Goal: Register for event/course

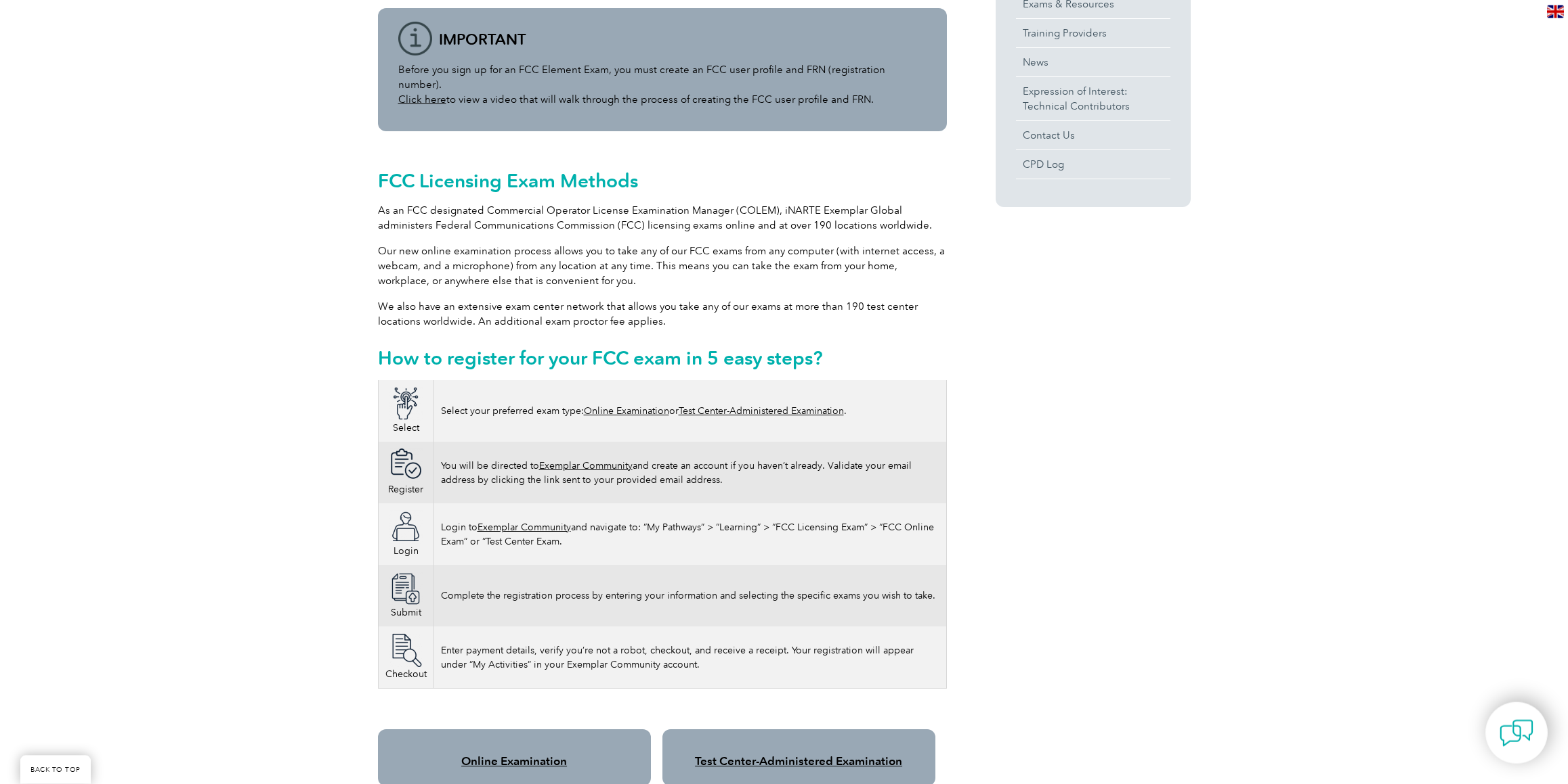
scroll to position [556, 0]
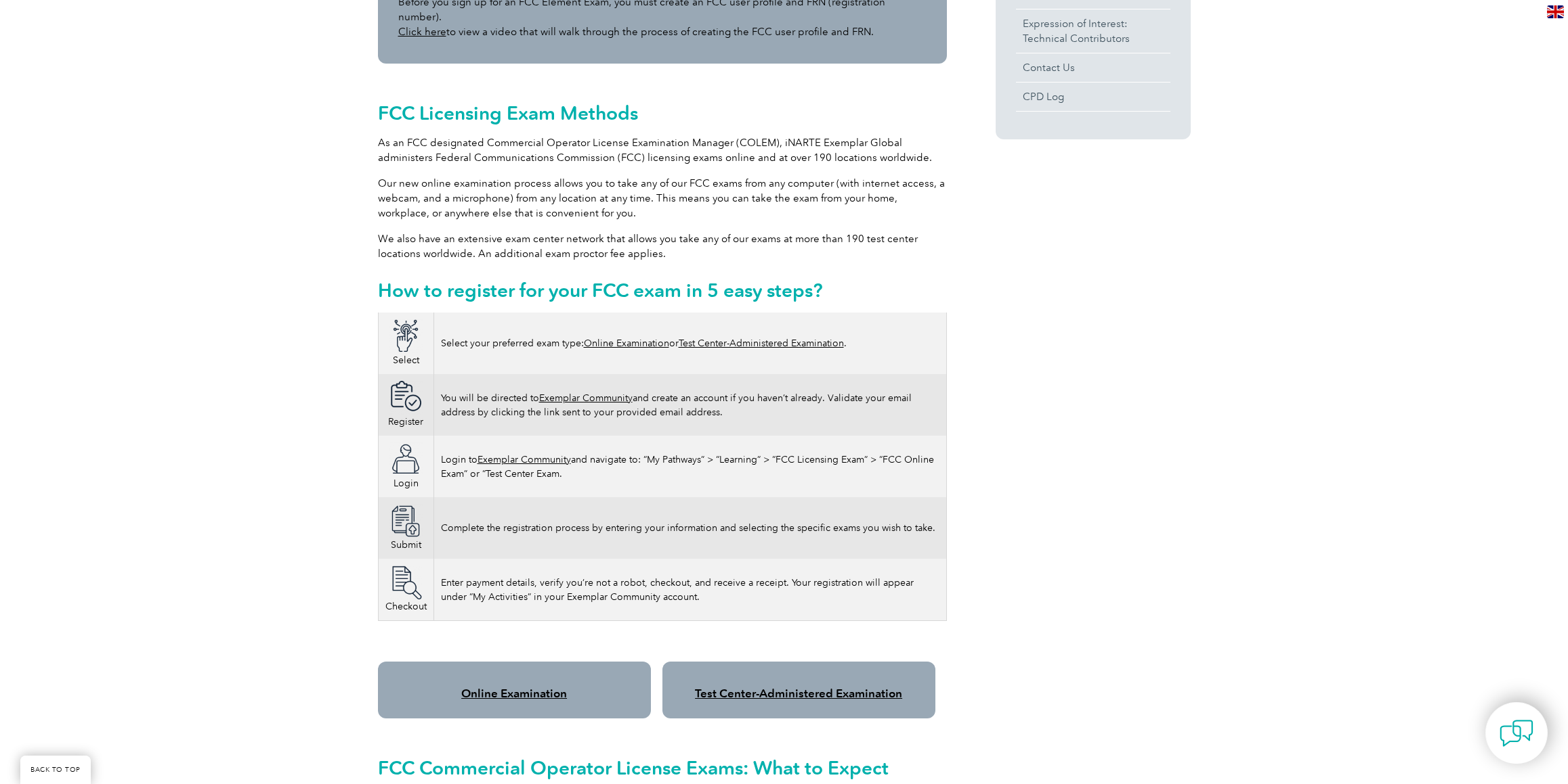
click at [650, 338] on link "Online Examination" at bounding box center [626, 344] width 86 height 11
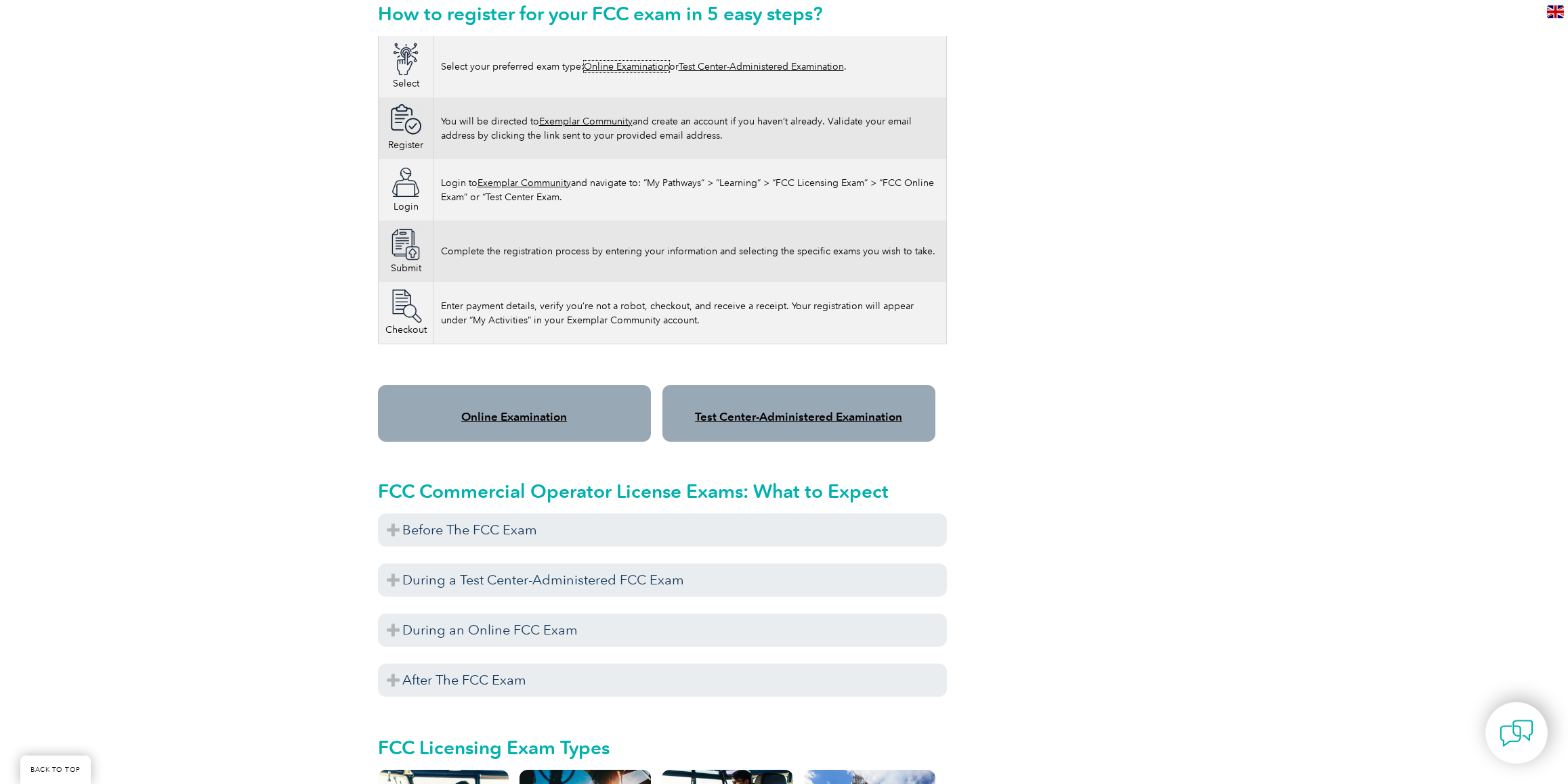
scroll to position [853, 0]
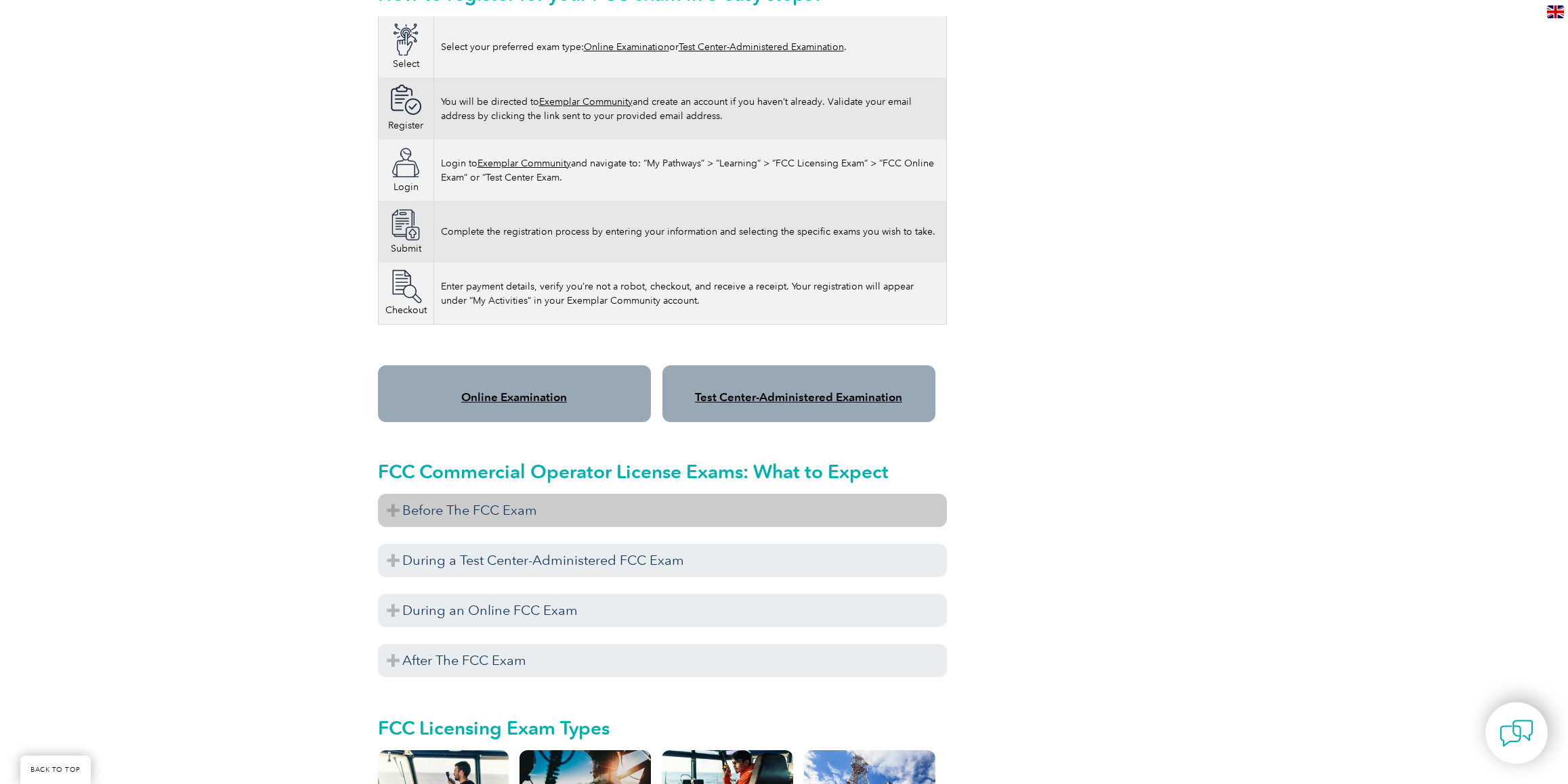
click at [396, 494] on h3 "Before The FCC Exam" at bounding box center [662, 510] width 569 height 33
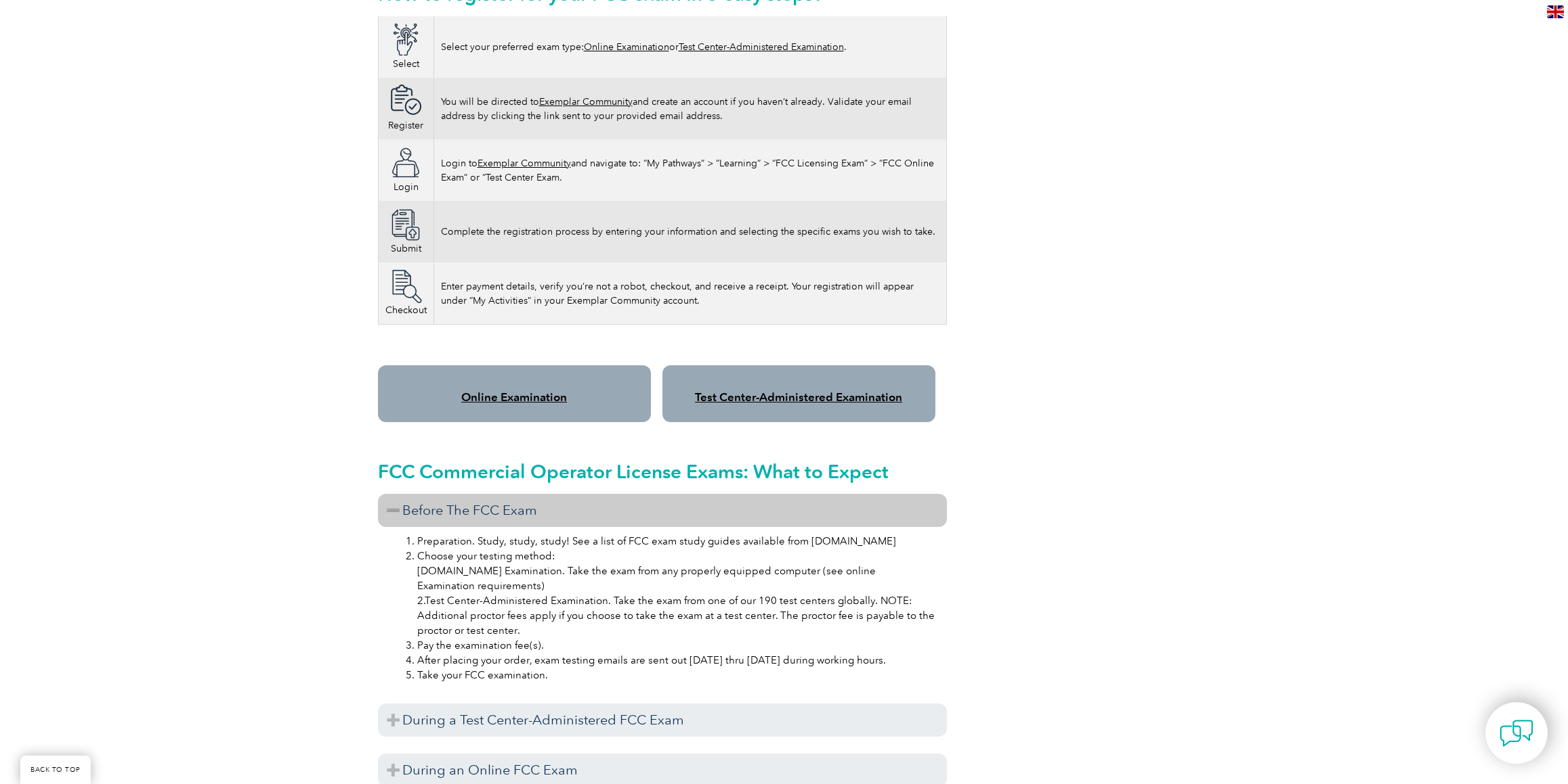
click at [396, 494] on h3 "Before The FCC Exam" at bounding box center [662, 510] width 569 height 33
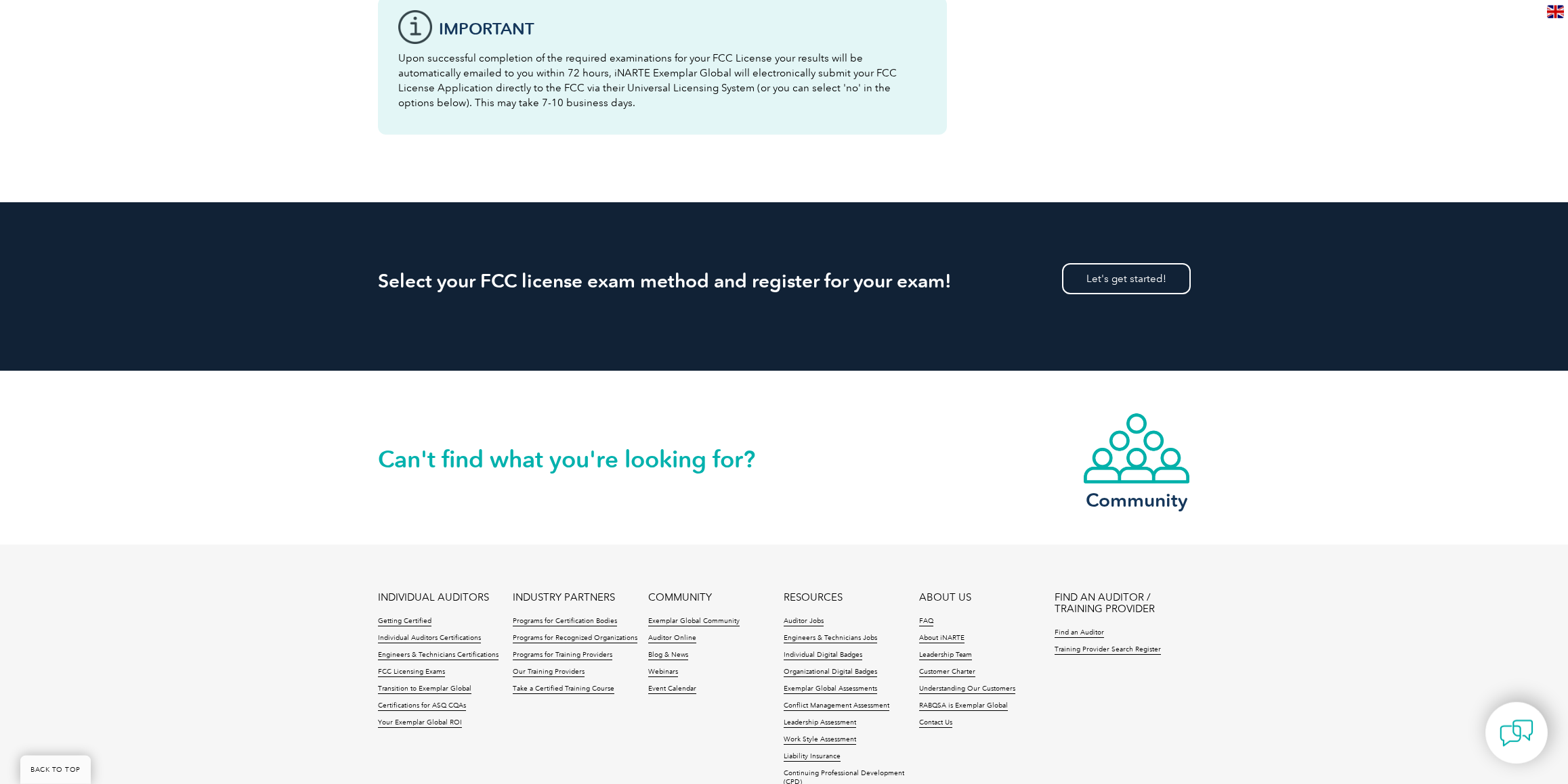
scroll to position [2024, 0]
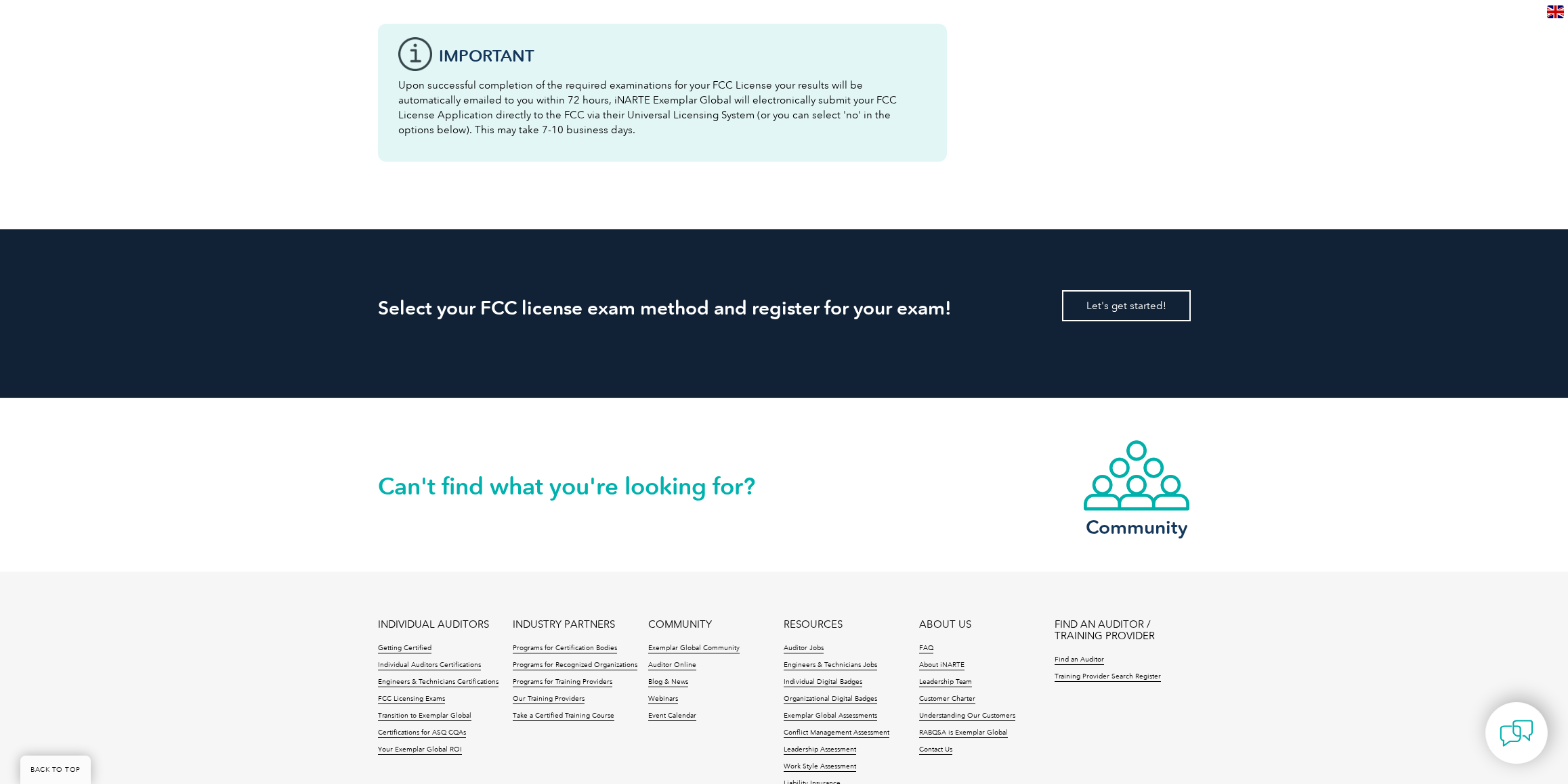
click at [1123, 302] on link "Let's get started!" at bounding box center [1125, 305] width 129 height 31
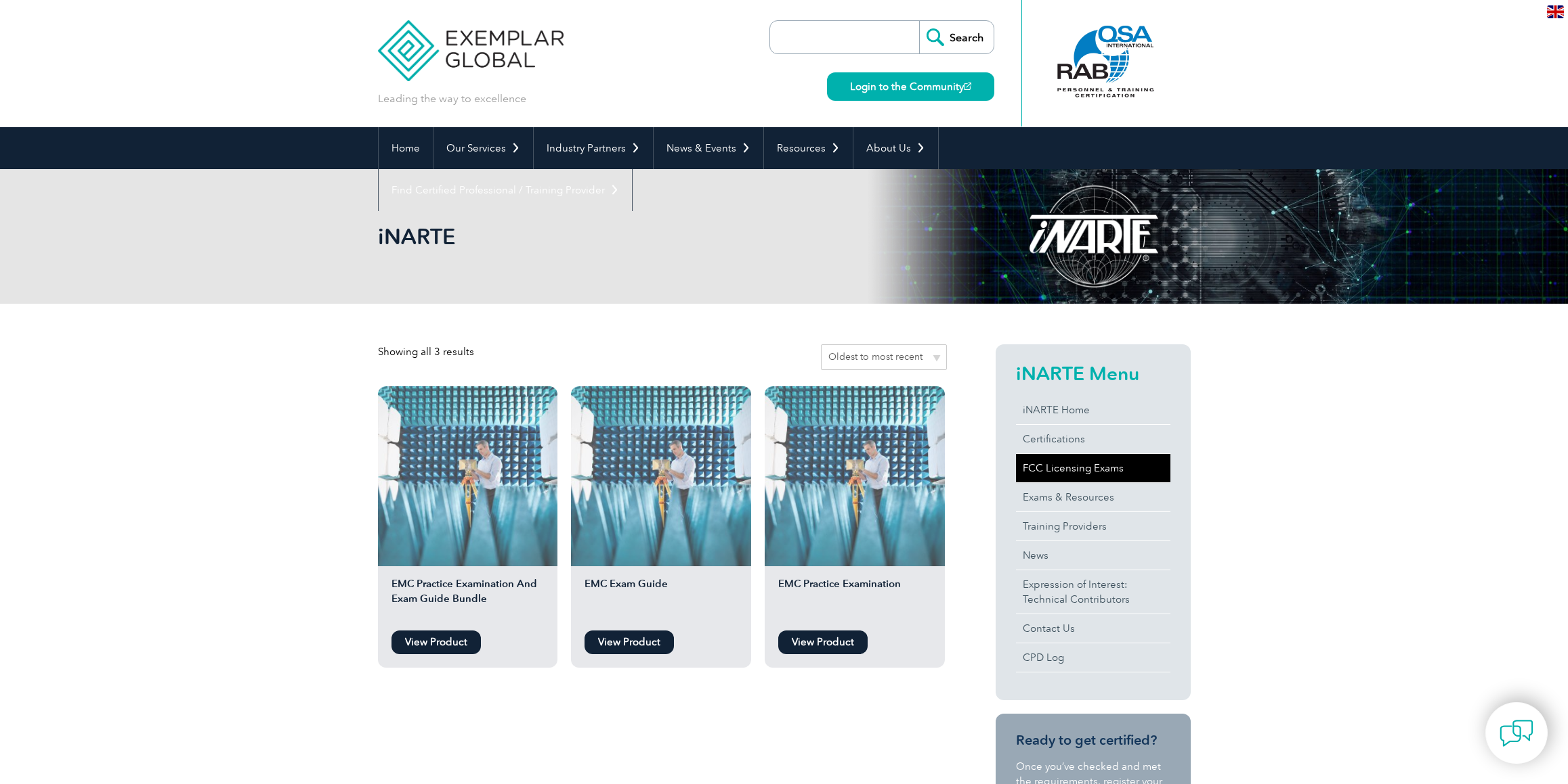
click at [1100, 470] on link "FCC Licensing Exams" at bounding box center [1093, 468] width 154 height 28
